Goal: Task Accomplishment & Management: Manage account settings

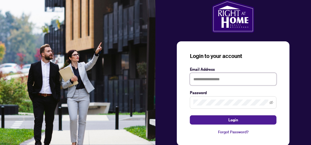
click at [221, 80] on input "text" at bounding box center [233, 79] width 87 height 12
type input "**********"
click at [214, 98] on span at bounding box center [233, 102] width 87 height 12
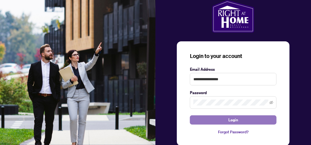
click at [239, 118] on button "Login" at bounding box center [233, 119] width 87 height 9
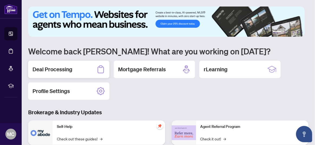
click at [51, 69] on h2 "Deal Processing" at bounding box center [53, 69] width 40 height 8
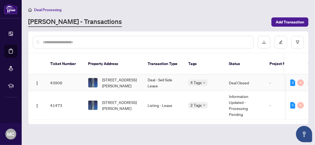
click at [164, 74] on td "Deal - Sell Side Lease" at bounding box center [163, 82] width 41 height 17
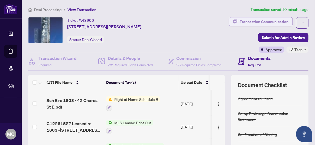
click at [269, 18] on div "Transaction Communication" at bounding box center [264, 21] width 49 height 9
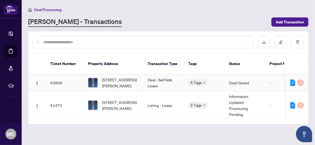
click at [52, 74] on td "43906" at bounding box center [65, 82] width 38 height 17
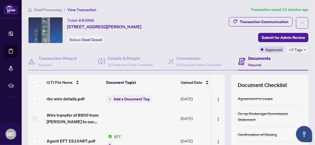
click at [131, 98] on span "Add a Document Tag" at bounding box center [132, 99] width 36 height 4
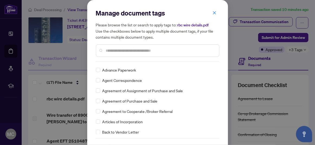
scroll to position [108, 0]
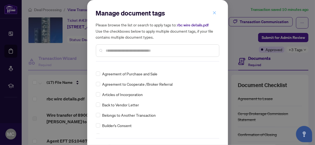
click at [214, 11] on icon "close" at bounding box center [214, 12] width 3 height 3
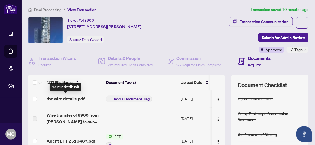
click at [75, 96] on span "rbc wire details.pdf" at bounding box center [66, 98] width 38 height 7
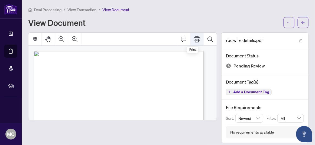
click at [194, 37] on icon "Print" at bounding box center [197, 39] width 7 height 6
click at [115, 9] on span "View Document" at bounding box center [116, 9] width 27 height 5
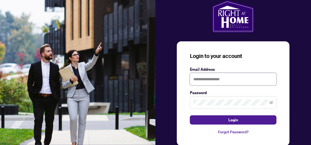
click at [205, 76] on input "text" at bounding box center [233, 79] width 87 height 12
type input "**********"
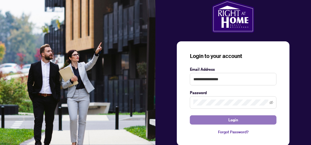
click at [235, 119] on span "Login" at bounding box center [234, 119] width 10 height 9
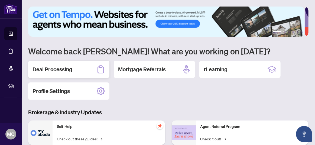
click at [65, 68] on h2 "Deal Processing" at bounding box center [53, 69] width 40 height 8
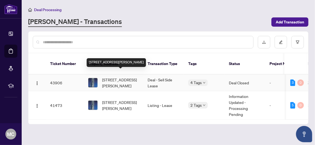
click at [114, 76] on span "[STREET_ADDRESS][PERSON_NAME]" at bounding box center [120, 82] width 37 height 12
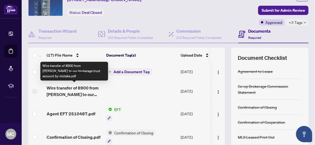
click at [83, 88] on span "Wire transfer of 8900 from [PERSON_NAME] to our brokerage trust account by mist…" at bounding box center [74, 90] width 55 height 13
click at [66, 93] on span "Wire transfer of 8900 from [PERSON_NAME] to our brokerage trust account by mist…" at bounding box center [74, 90] width 55 height 13
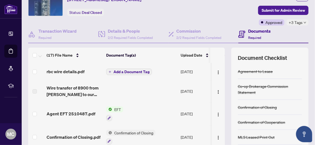
click at [109, 91] on td at bounding box center [141, 91] width 75 height 22
click at [139, 99] on td at bounding box center [141, 91] width 75 height 22
click at [34, 91] on label at bounding box center [35, 91] width 4 height 6
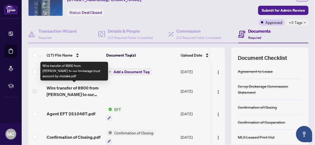
click at [59, 87] on span "Wire transfer of 8900 from [PERSON_NAME] to our brokerage trust account by mist…" at bounding box center [74, 90] width 55 height 13
drag, startPoint x: 59, startPoint y: 87, endPoint x: 80, endPoint y: 94, distance: 22.0
click at [80, 94] on span "Wire transfer of 8900 from [PERSON_NAME] to our brokerage trust account by mist…" at bounding box center [74, 90] width 55 height 13
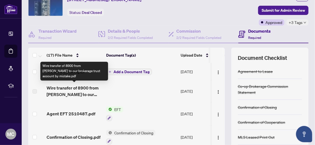
click at [89, 88] on span "Wire transfer of 8900 from [PERSON_NAME] to our brokerage trust account by mist…" at bounding box center [74, 90] width 55 height 13
drag, startPoint x: 89, startPoint y: 88, endPoint x: 76, endPoint y: 90, distance: 12.6
click at [76, 90] on span "Wire transfer of 8900 from [PERSON_NAME] to our brokerage trust account by mist…" at bounding box center [74, 90] width 55 height 13
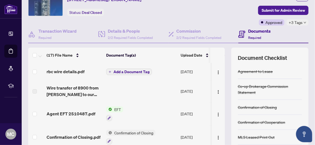
click at [119, 92] on td at bounding box center [141, 91] width 75 height 22
click at [72, 70] on span "rbc wire details.pdf" at bounding box center [66, 71] width 38 height 7
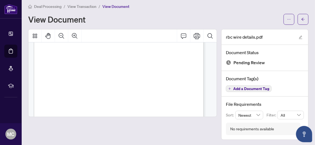
scroll to position [27, 0]
